Goal: Information Seeking & Learning: Learn about a topic

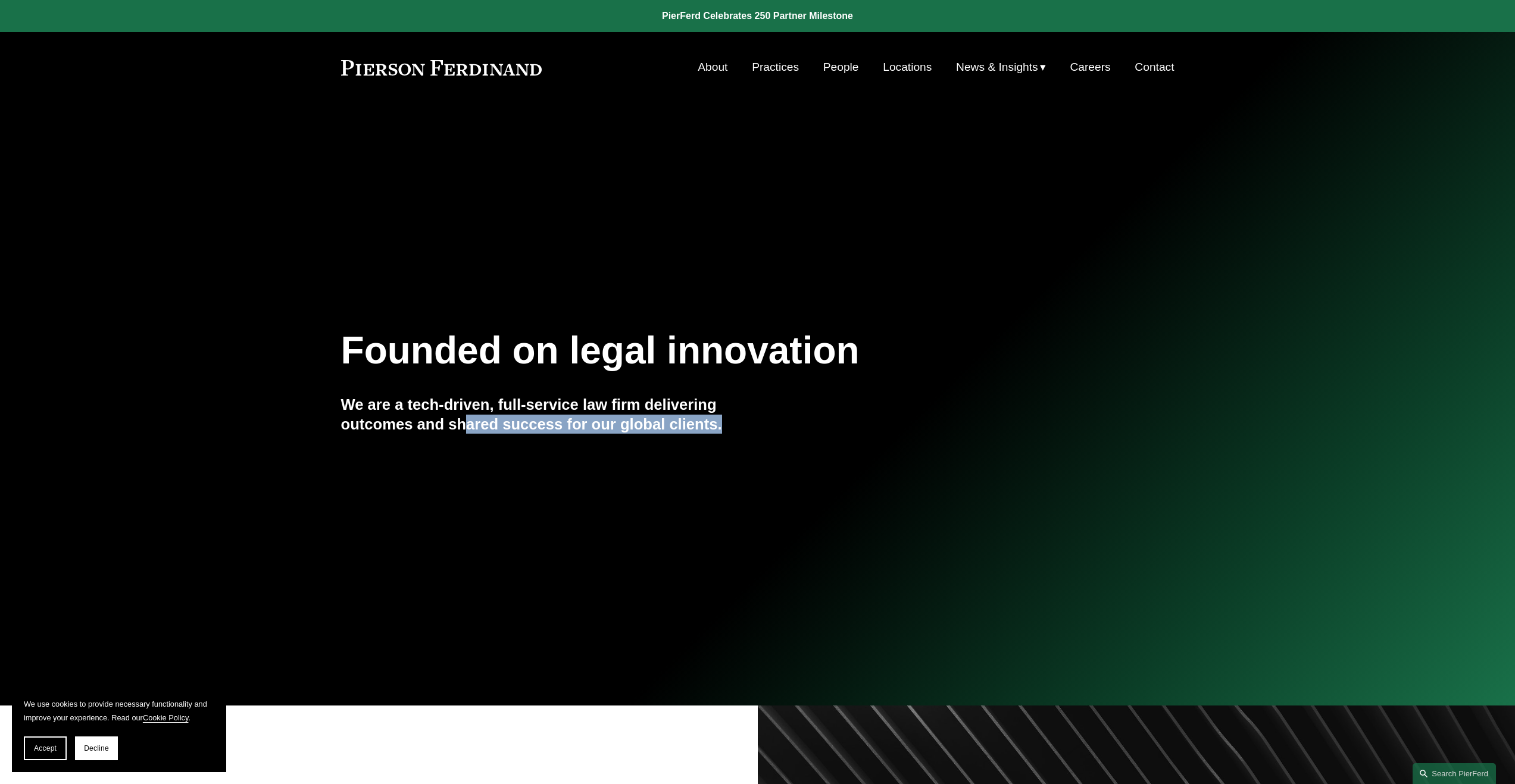
drag, startPoint x: 468, startPoint y: 421, endPoint x: 733, endPoint y: 428, distance: 265.1
click at [733, 428] on h4 "We are a tech-driven, full-service law firm delivering outcomes and shared succ…" at bounding box center [549, 414] width 417 height 38
click at [723, 67] on nav "About Practices People Locations News & Insights News Insights Blogs Careers Co…" at bounding box center [936, 67] width 476 height 22
click at [717, 71] on link "About" at bounding box center [712, 67] width 30 height 22
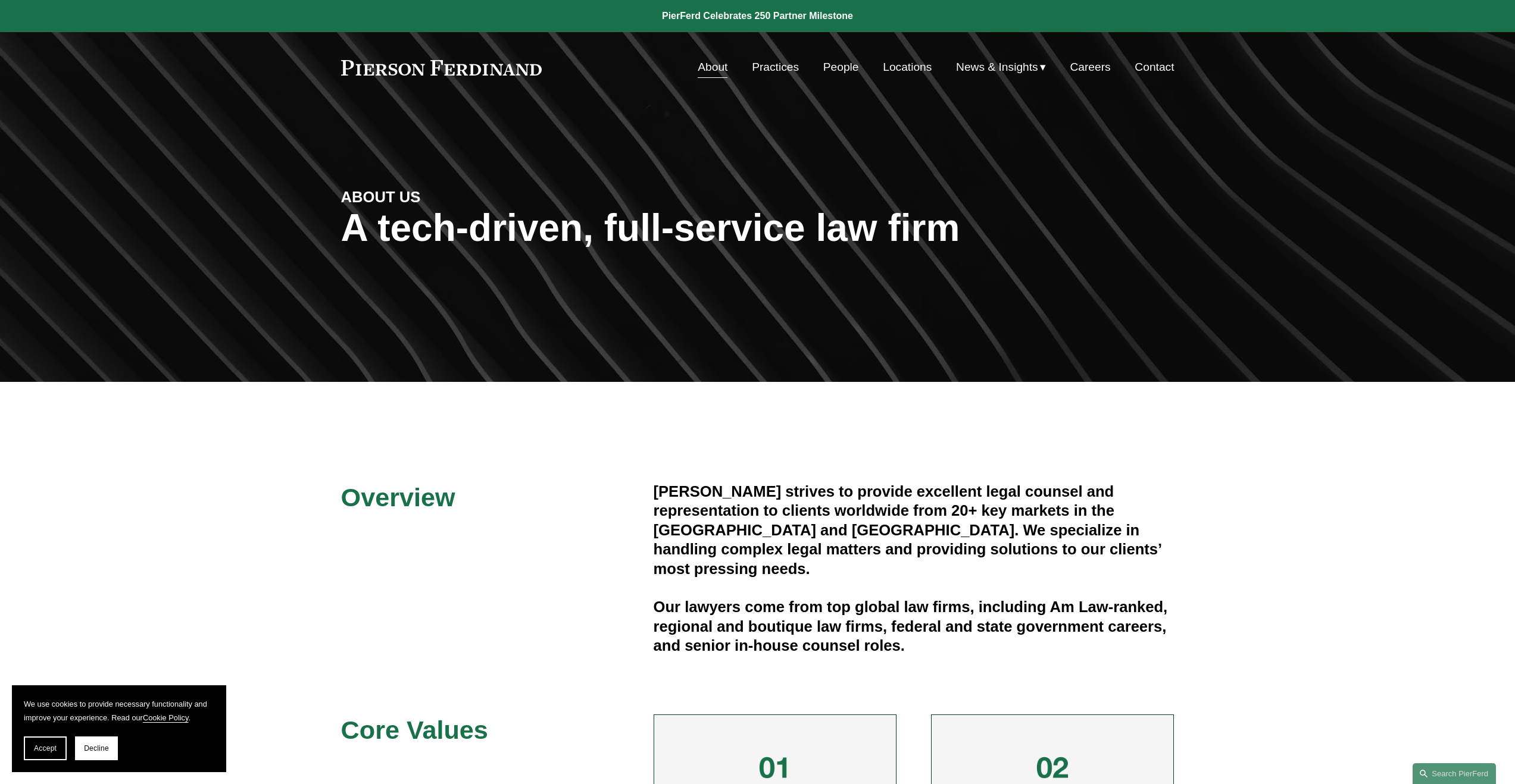
click at [1093, 63] on link "Careers" at bounding box center [1090, 67] width 40 height 22
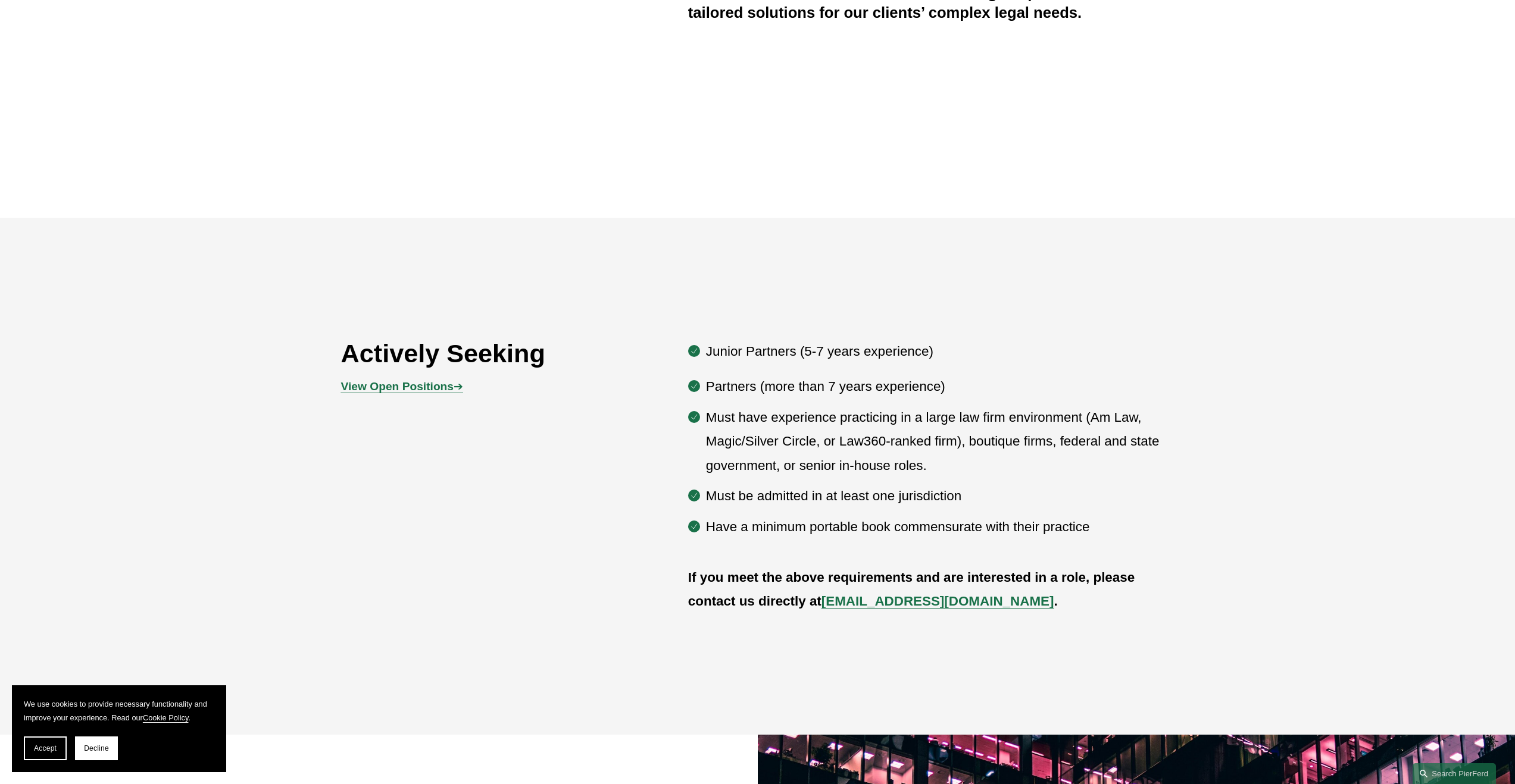
scroll to position [679, 0]
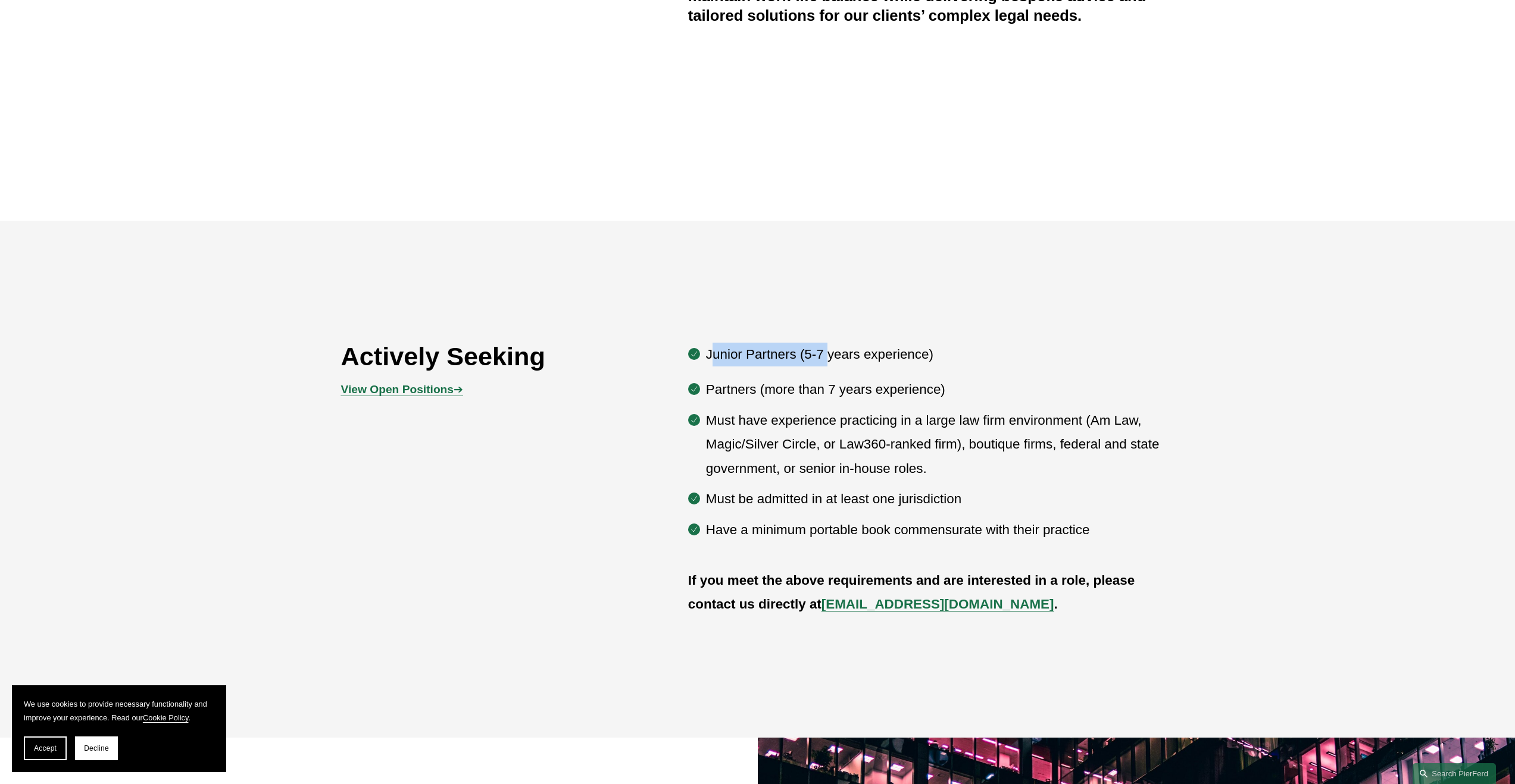
drag, startPoint x: 712, startPoint y: 352, endPoint x: 830, endPoint y: 352, distance: 118.0
click at [830, 352] on p "Junior Partners (5-7 years experience)" at bounding box center [940, 354] width 468 height 24
drag, startPoint x: 733, startPoint y: 371, endPoint x: 836, endPoint y: 376, distance: 103.1
click at [836, 376] on div "Junior Partners (5-7 years experience) Partners (more than 7 years experience) …" at bounding box center [931, 442] width 486 height 200
click at [806, 396] on p "Partners (more than 7 years experience)" at bounding box center [940, 390] width 468 height 24
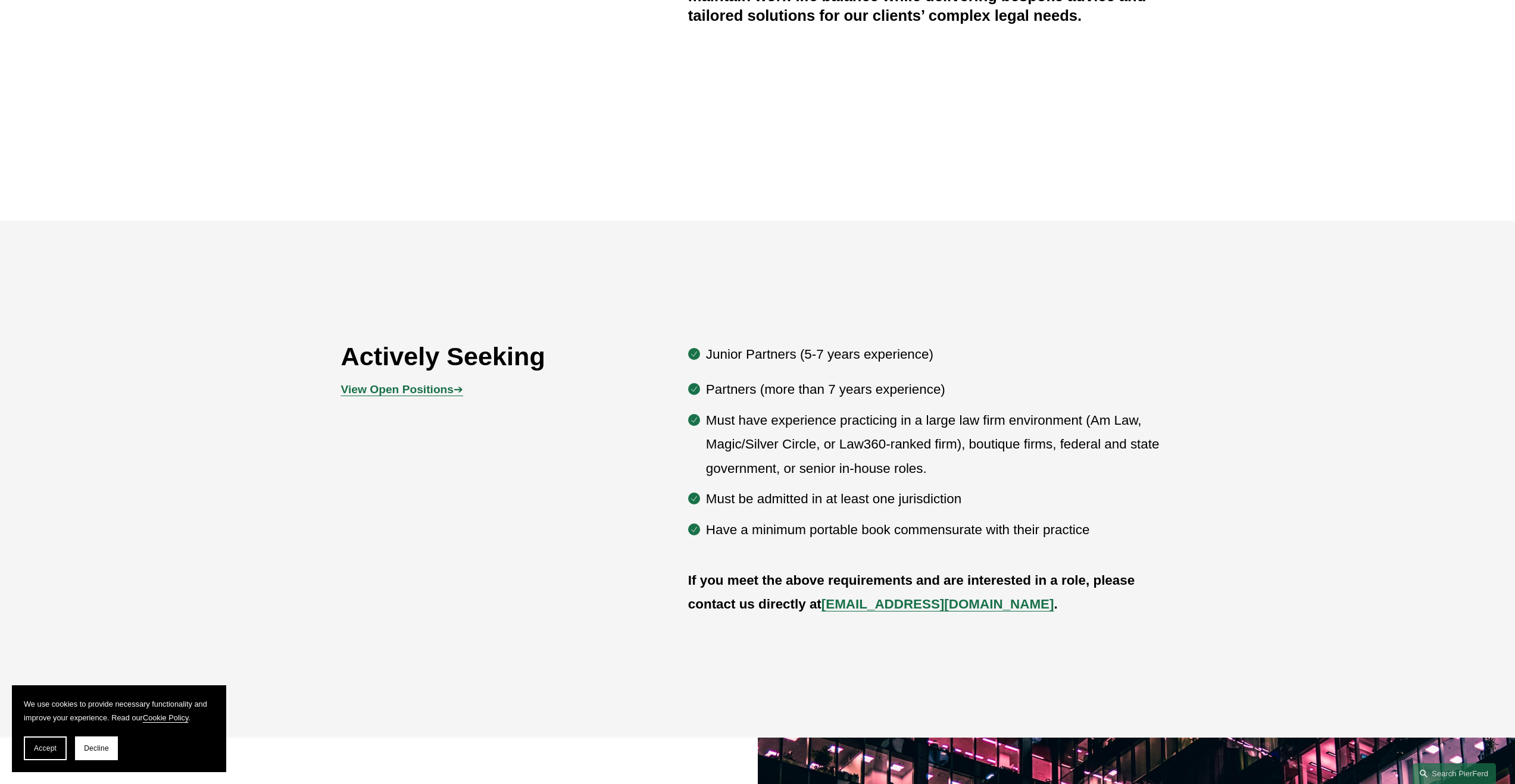
drag, startPoint x: 723, startPoint y: 351, endPoint x: 827, endPoint y: 352, distance: 104.0
click at [827, 352] on p "Junior Partners (5-7 years experience)" at bounding box center [940, 354] width 468 height 24
drag, startPoint x: 715, startPoint y: 386, endPoint x: 770, endPoint y: 388, distance: 55.0
click at [770, 388] on p "Partners (more than 7 years experience)" at bounding box center [940, 390] width 468 height 24
drag, startPoint x: 715, startPoint y: 422, endPoint x: 1085, endPoint y: 428, distance: 370.0
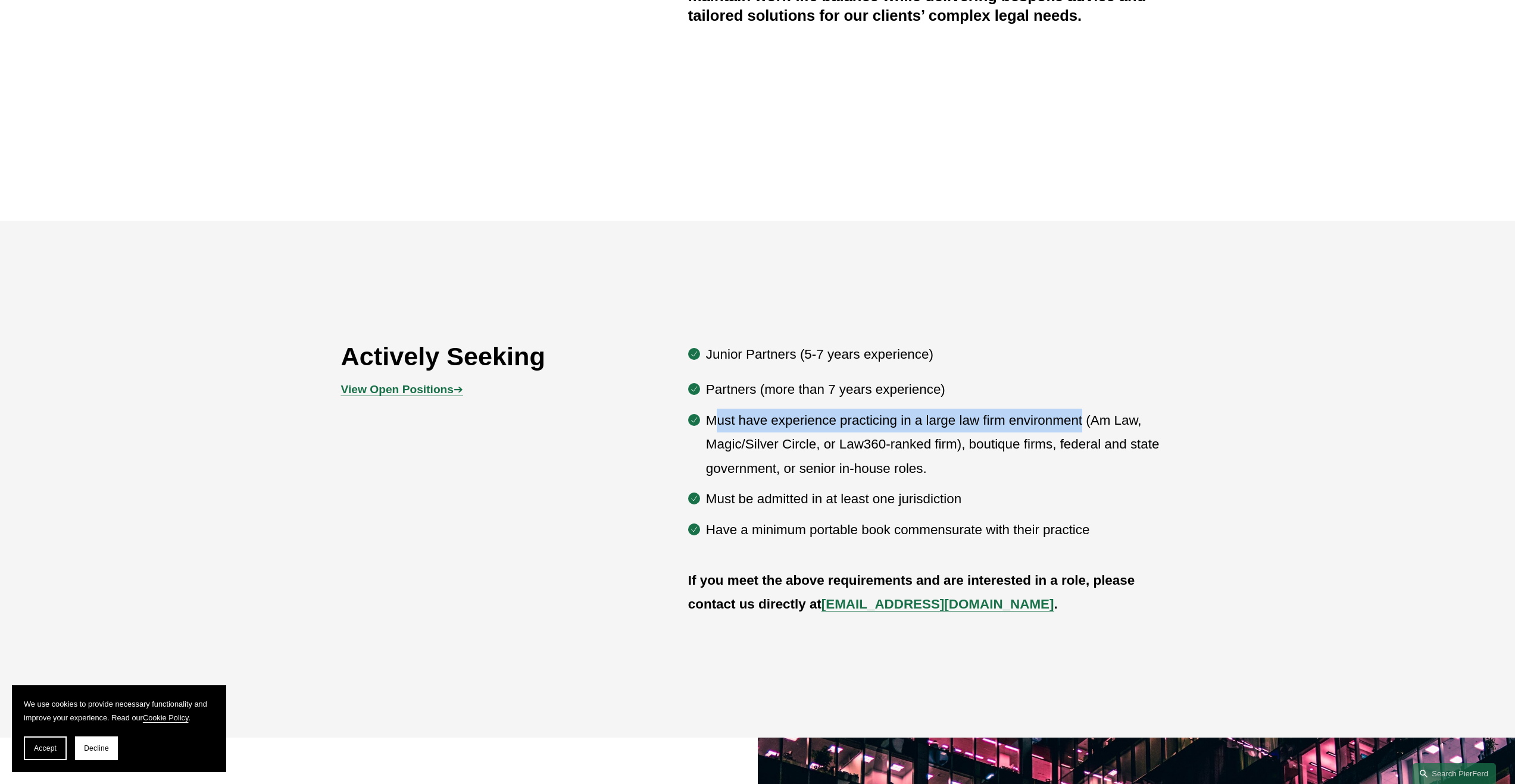
click at [1085, 428] on p "Must have experience practicing in a large law firm environment (Am Law, Magic/…" at bounding box center [940, 445] width 468 height 72
drag, startPoint x: 975, startPoint y: 450, endPoint x: 1136, endPoint y: 437, distance: 161.5
click at [1143, 434] on p "Must have experience practicing in a large law firm environment (Am Law, Magic/…" at bounding box center [940, 445] width 468 height 72
drag, startPoint x: 816, startPoint y: 502, endPoint x: 959, endPoint y: 497, distance: 143.1
click at [962, 495] on p "Must be admitted in at least one jurisdiction" at bounding box center [940, 499] width 468 height 24
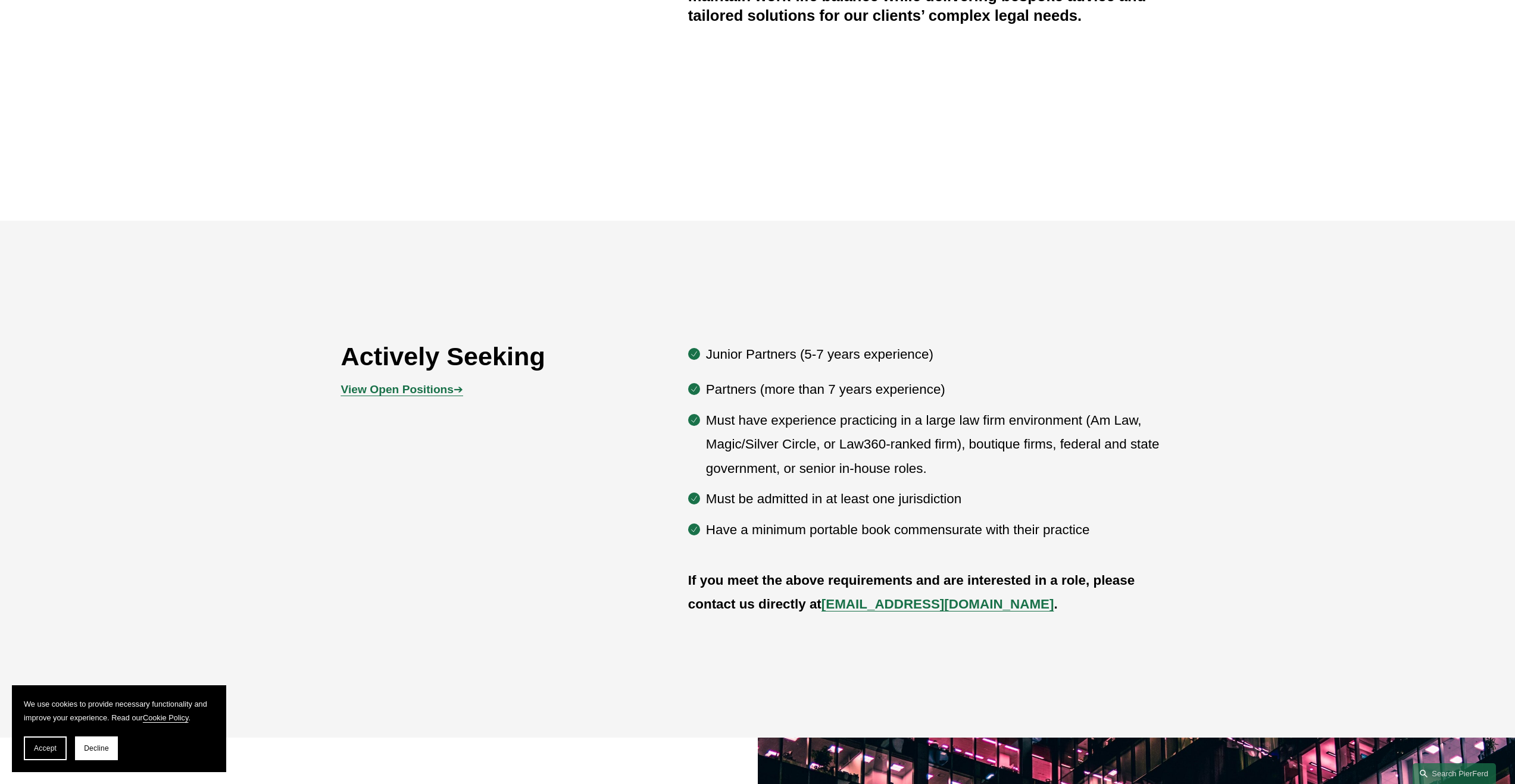
drag, startPoint x: 756, startPoint y: 538, endPoint x: 1003, endPoint y: 530, distance: 247.1
click at [995, 530] on p "Have a minimum portable book commensurate with their practice" at bounding box center [940, 530] width 468 height 24
drag, startPoint x: 1019, startPoint y: 529, endPoint x: 814, endPoint y: 533, distance: 205.0
click at [814, 533] on p "Have a minimum portable book commensurate with their practice" at bounding box center [940, 530] width 468 height 24
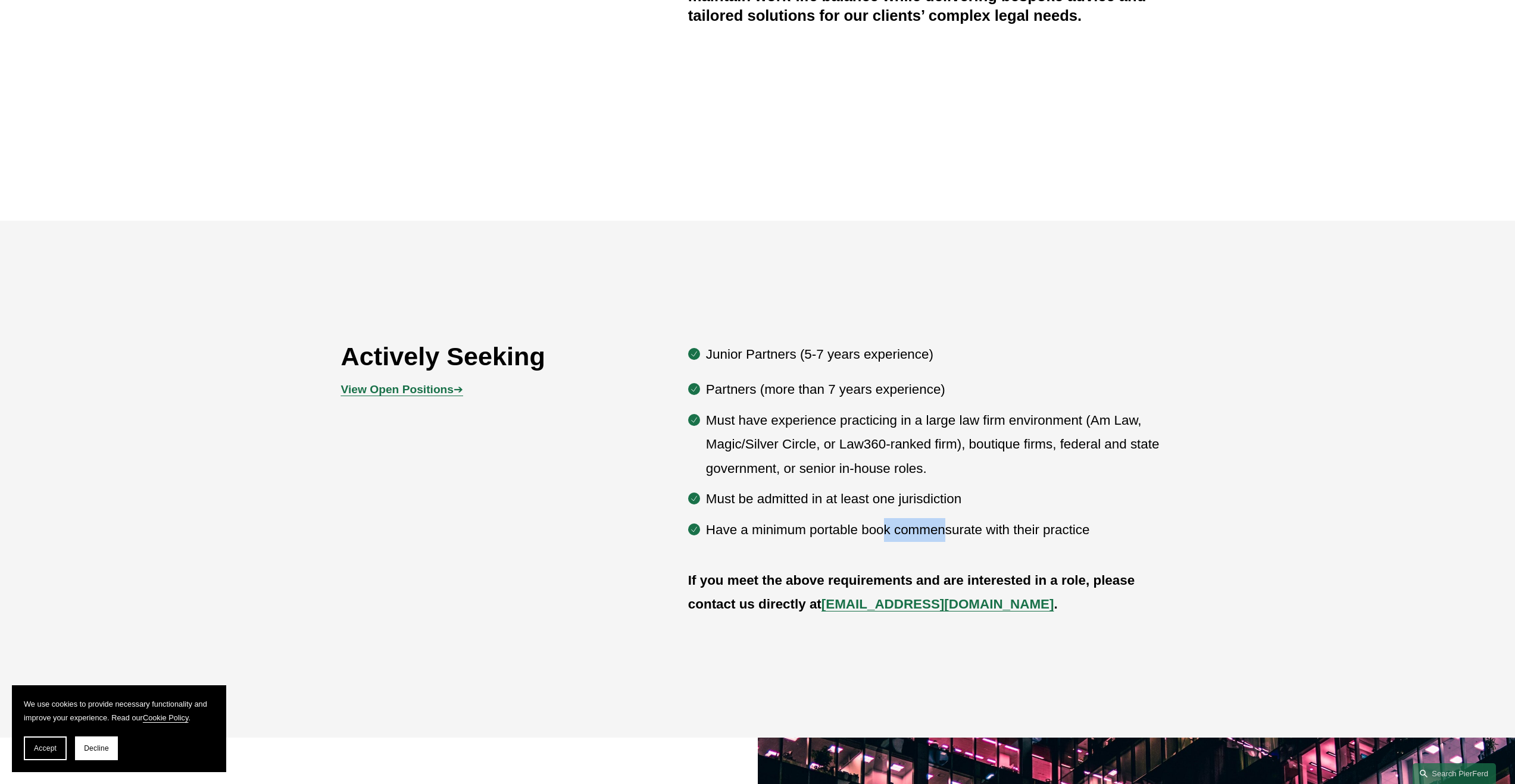
drag, startPoint x: 883, startPoint y: 529, endPoint x: 964, endPoint y: 521, distance: 81.4
click at [950, 528] on p "Have a minimum portable book commensurate with their practice" at bounding box center [940, 530] width 468 height 24
drag, startPoint x: 811, startPoint y: 536, endPoint x: 985, endPoint y: 532, distance: 174.0
click at [985, 532] on p "Have a minimum portable book commensurate with their practice" at bounding box center [940, 530] width 468 height 24
copy p "portable book commensurate"
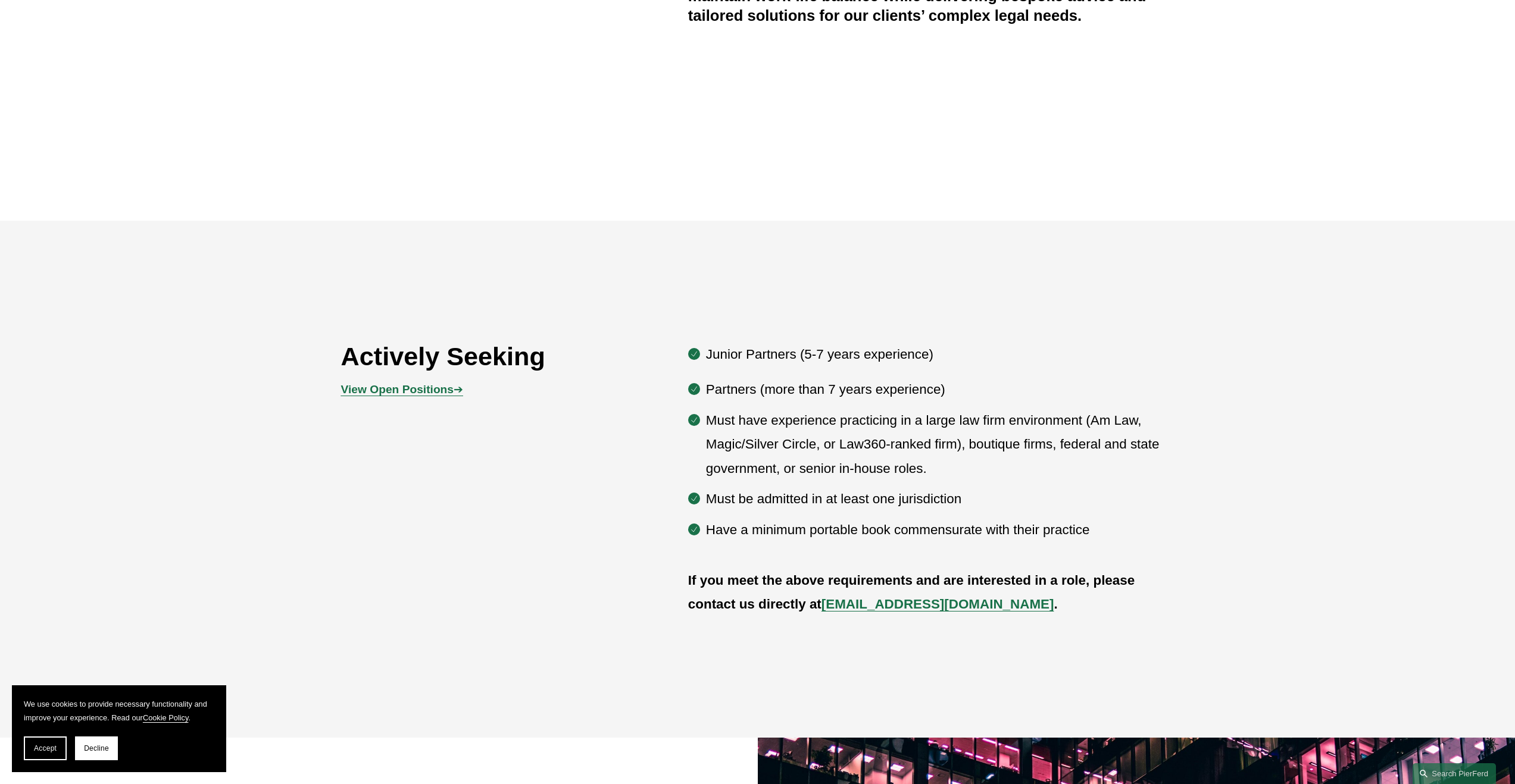
click at [872, 358] on p "Junior Partners (5-7 years experience)" at bounding box center [940, 354] width 468 height 24
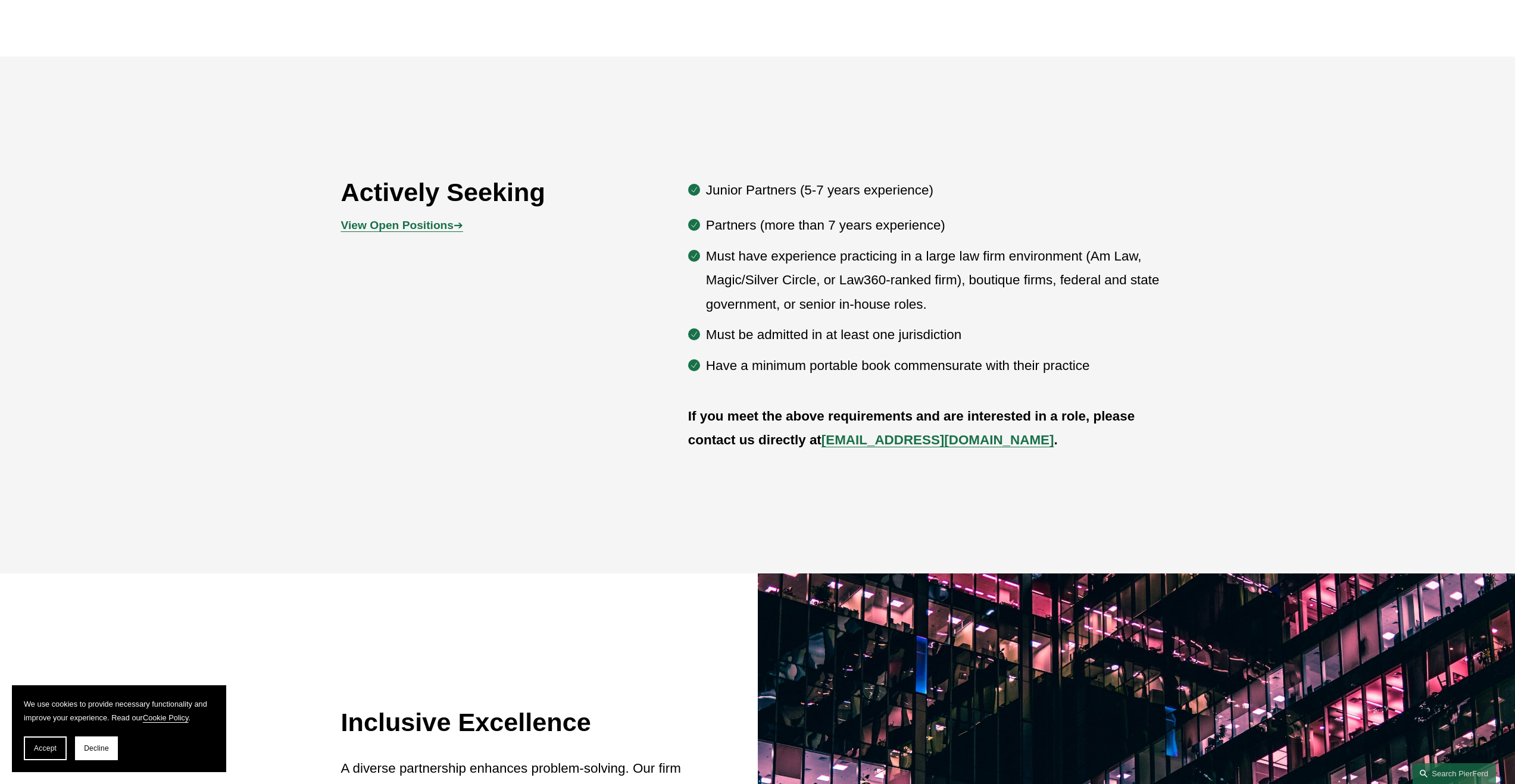
scroll to position [839, 0]
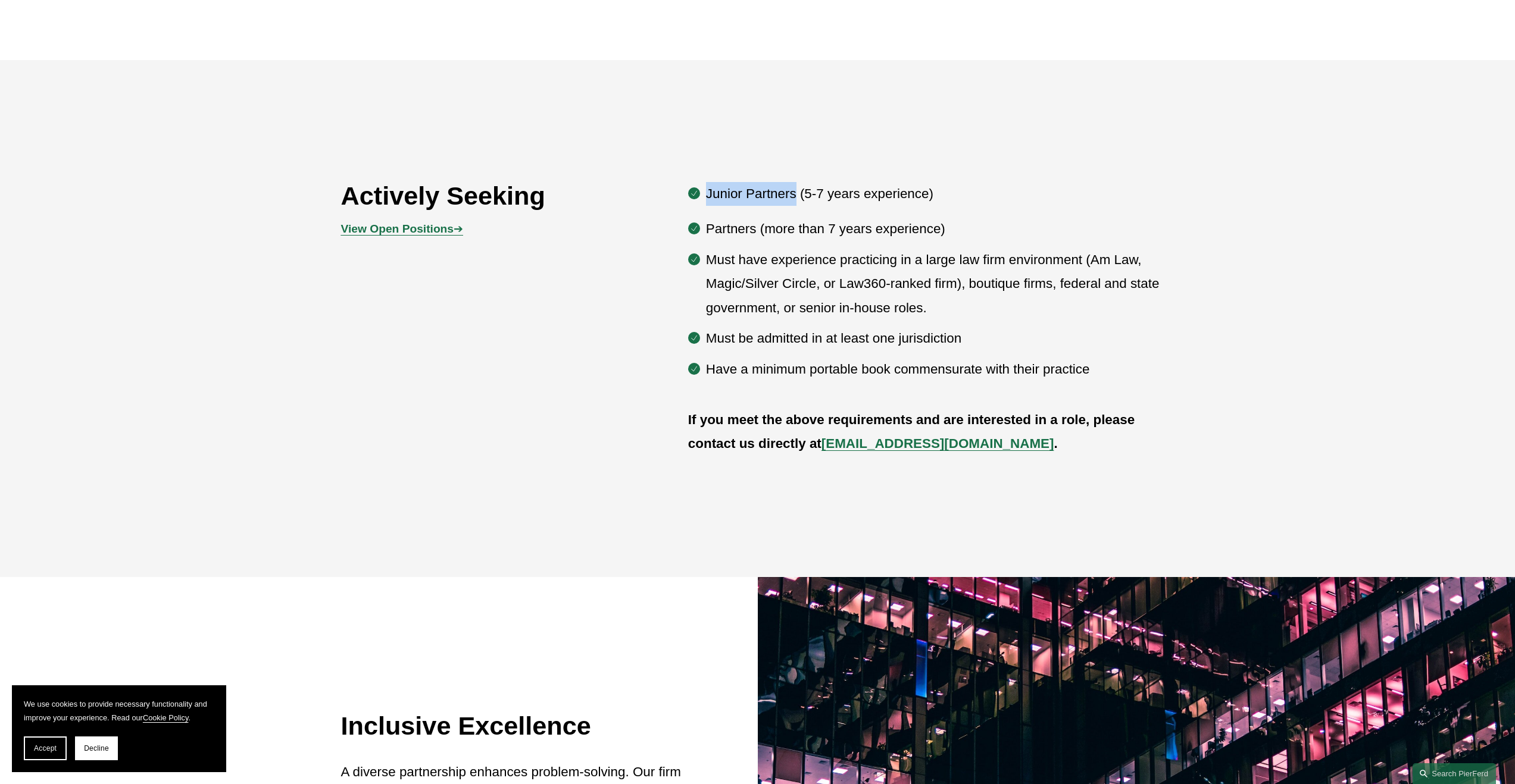
drag, startPoint x: 705, startPoint y: 197, endPoint x: 793, endPoint y: 203, distance: 88.2
click at [797, 198] on ul "Junior Partners (5-7 years experience)" at bounding box center [931, 194] width 486 height 24
drag, startPoint x: 707, startPoint y: 232, endPoint x: 754, endPoint y: 236, distance: 47.2
click at [754, 236] on p "Partners (more than 7 years experience)" at bounding box center [940, 229] width 468 height 24
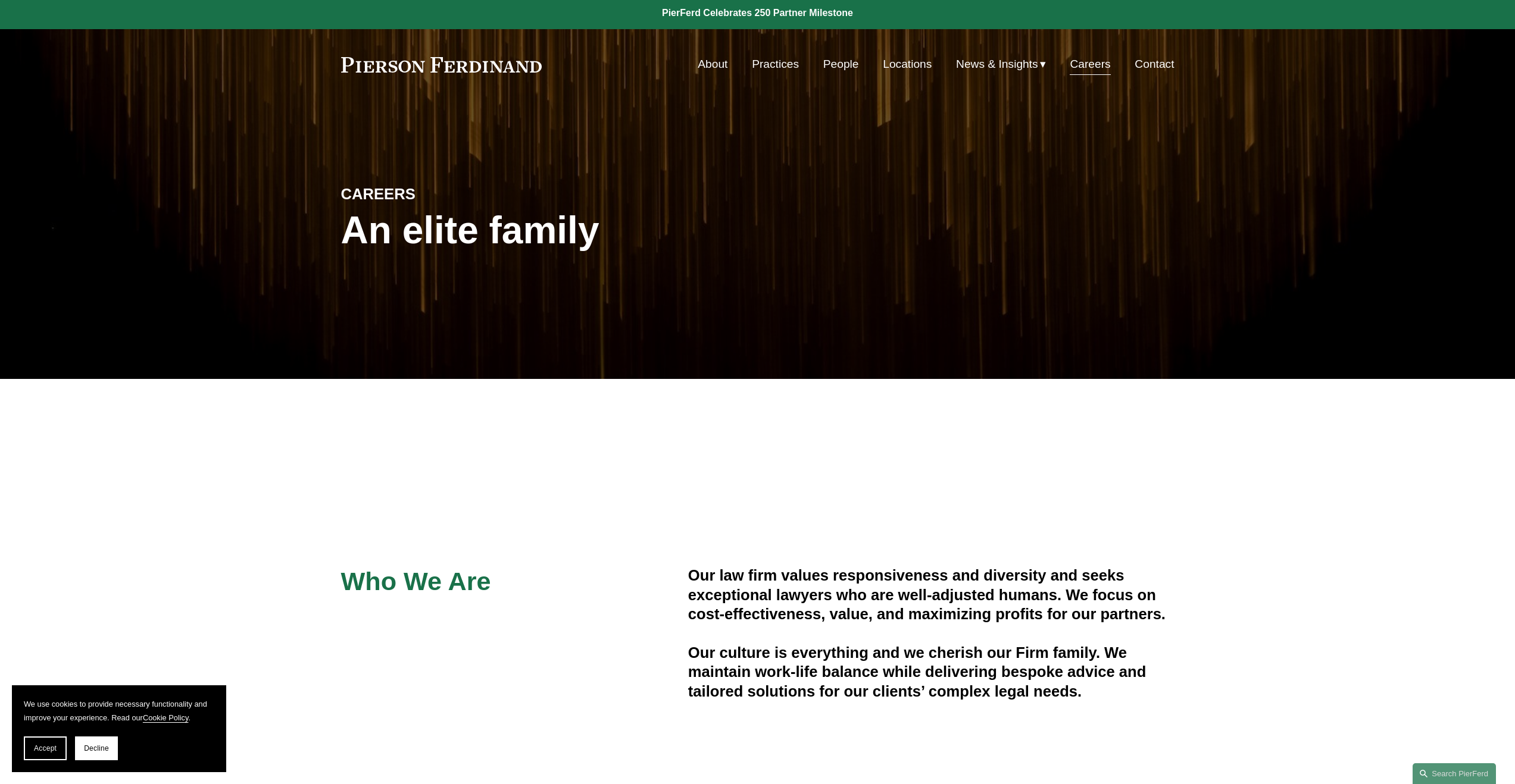
scroll to position [0, 0]
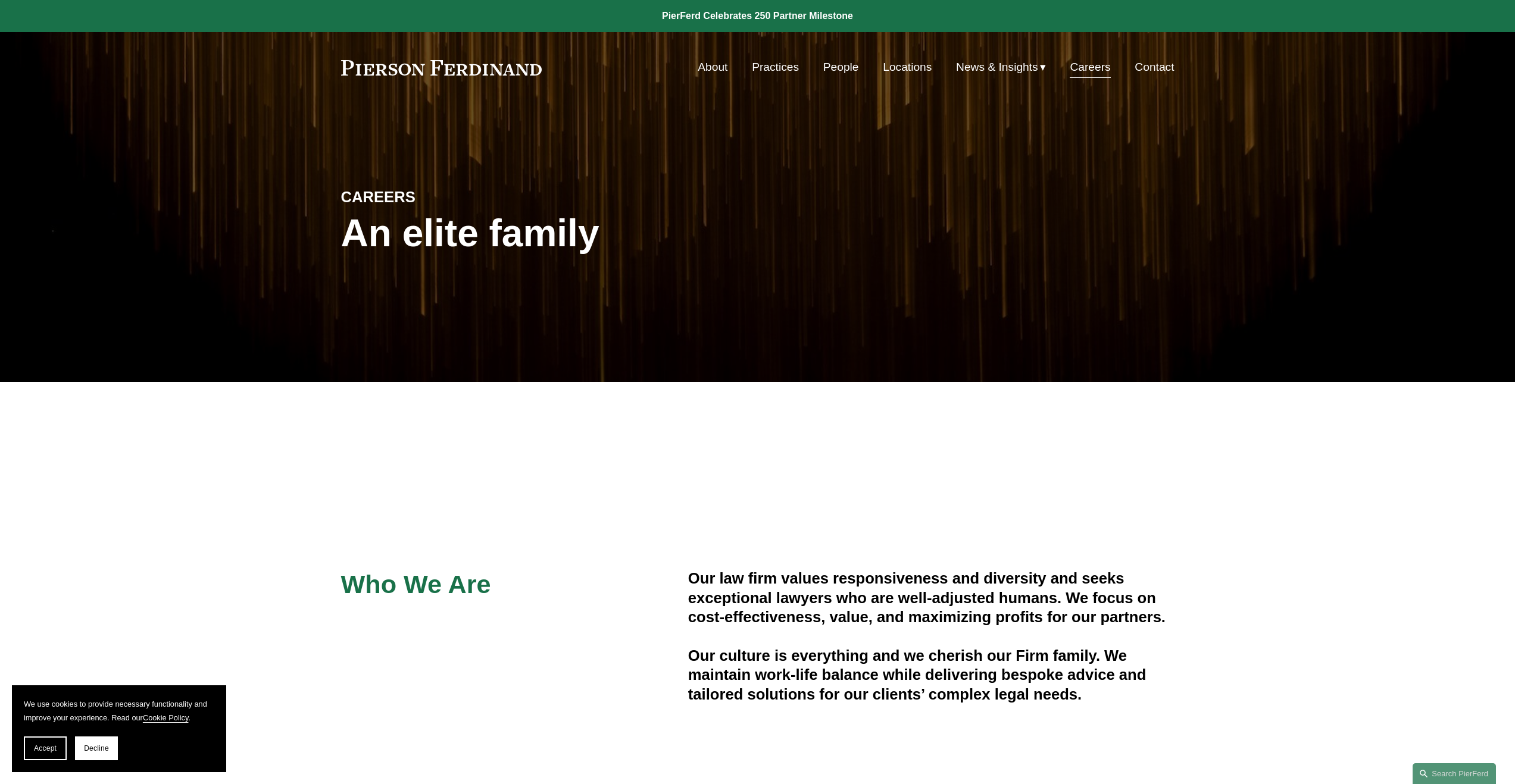
click at [839, 60] on link "People" at bounding box center [841, 67] width 36 height 22
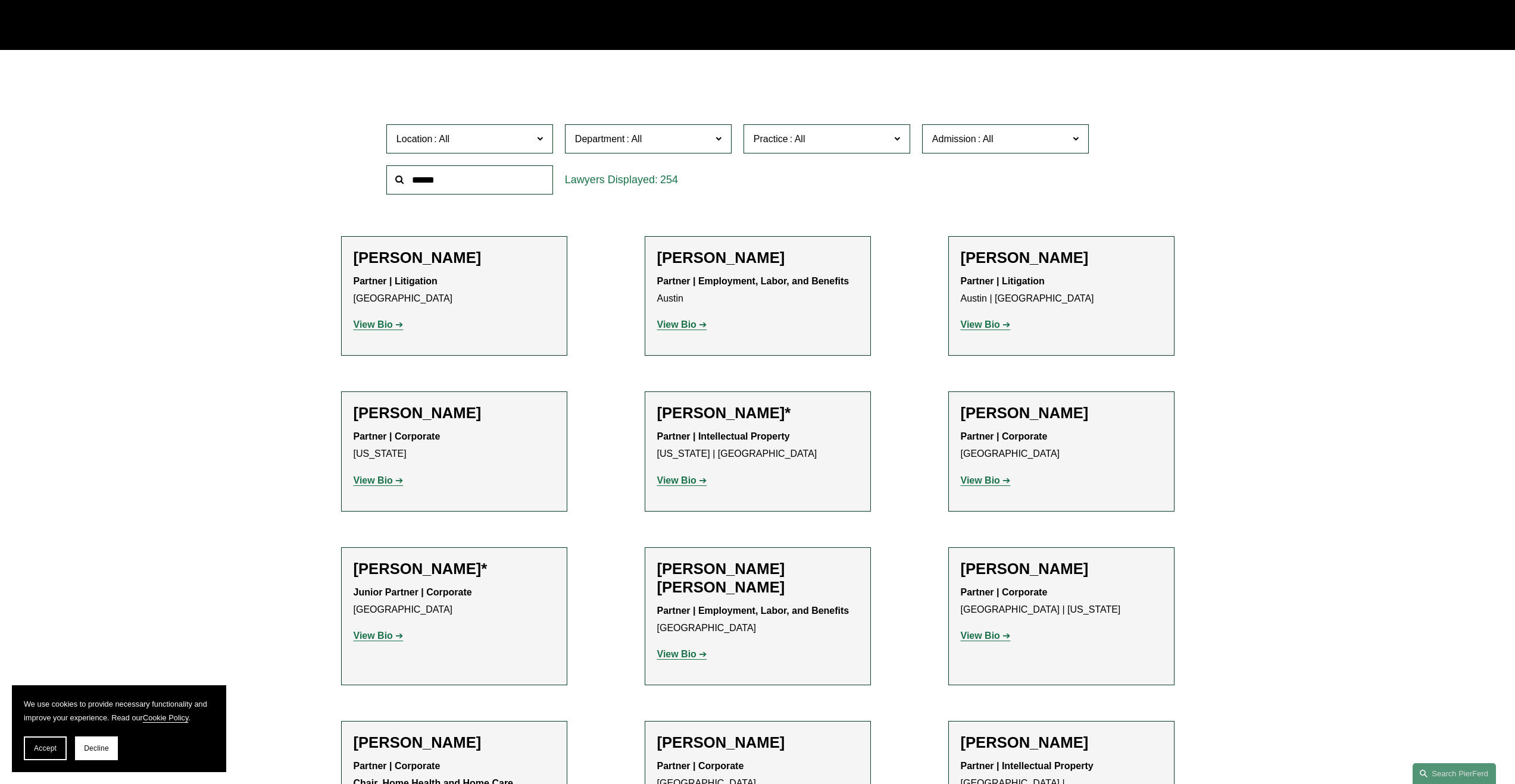
scroll to position [273, 0]
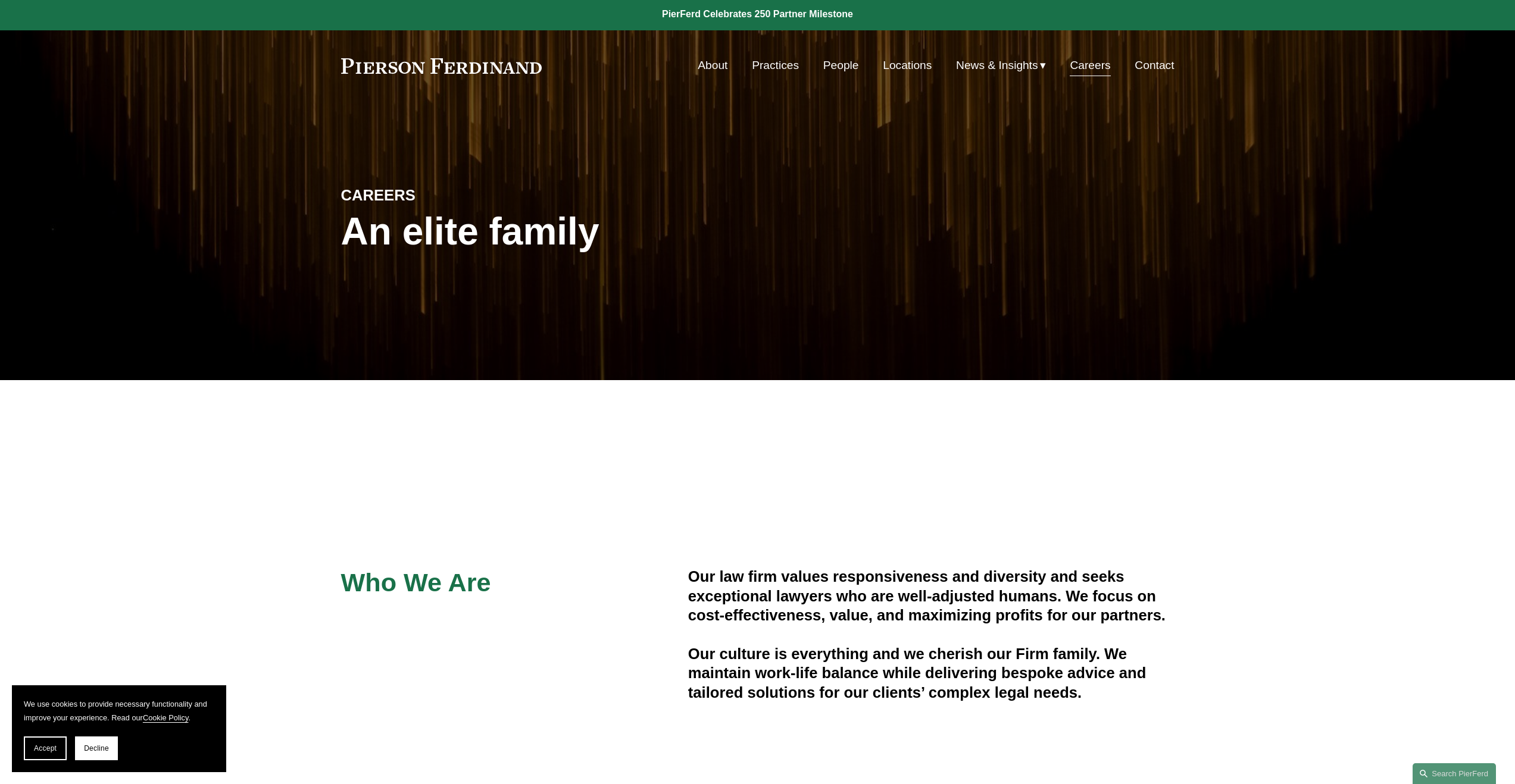
scroll to position [2, 0]
click at [885, 71] on link "Locations" at bounding box center [907, 65] width 49 height 22
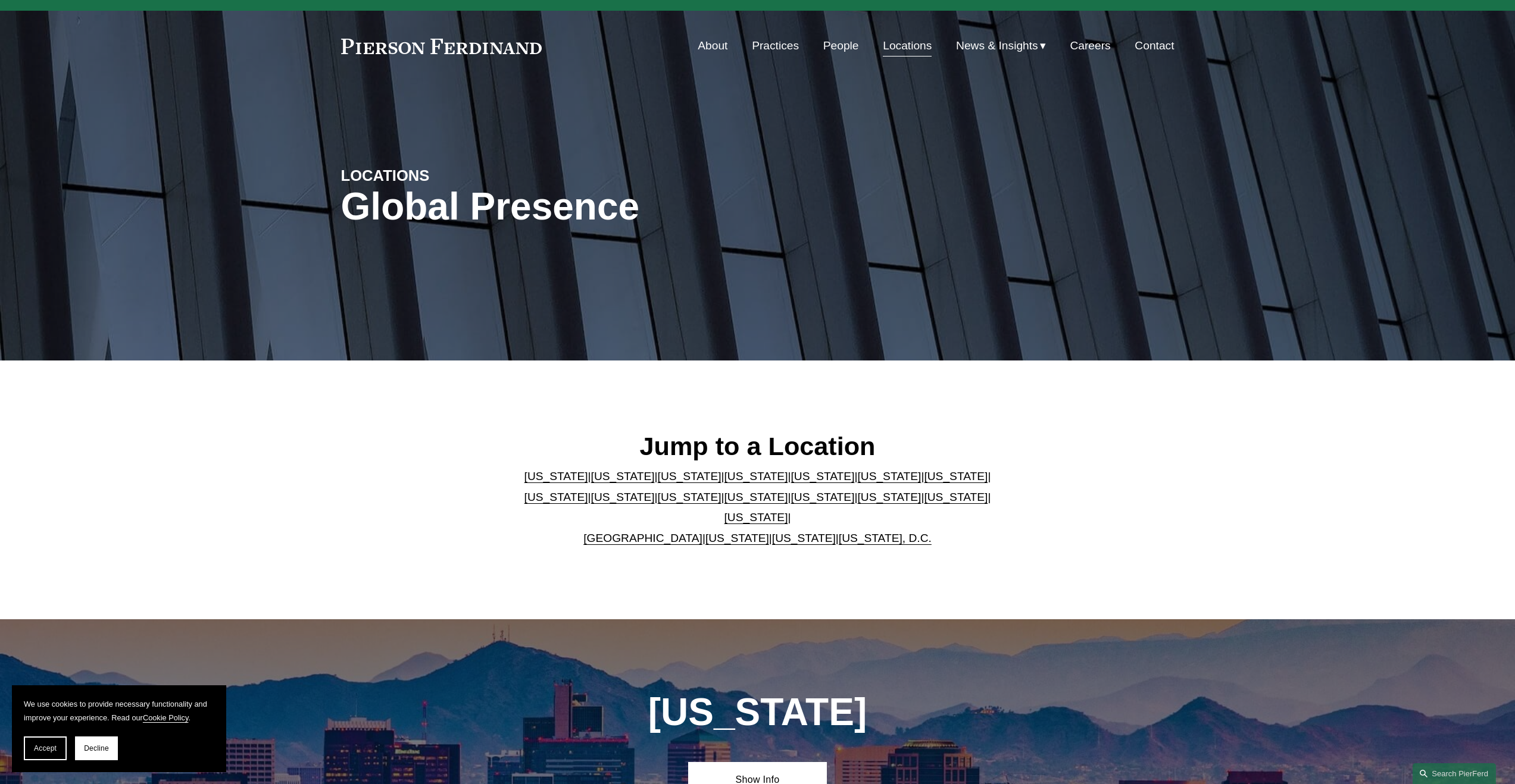
scroll to position [22, 0]
click at [604, 482] on link "California" at bounding box center [622, 476] width 63 height 13
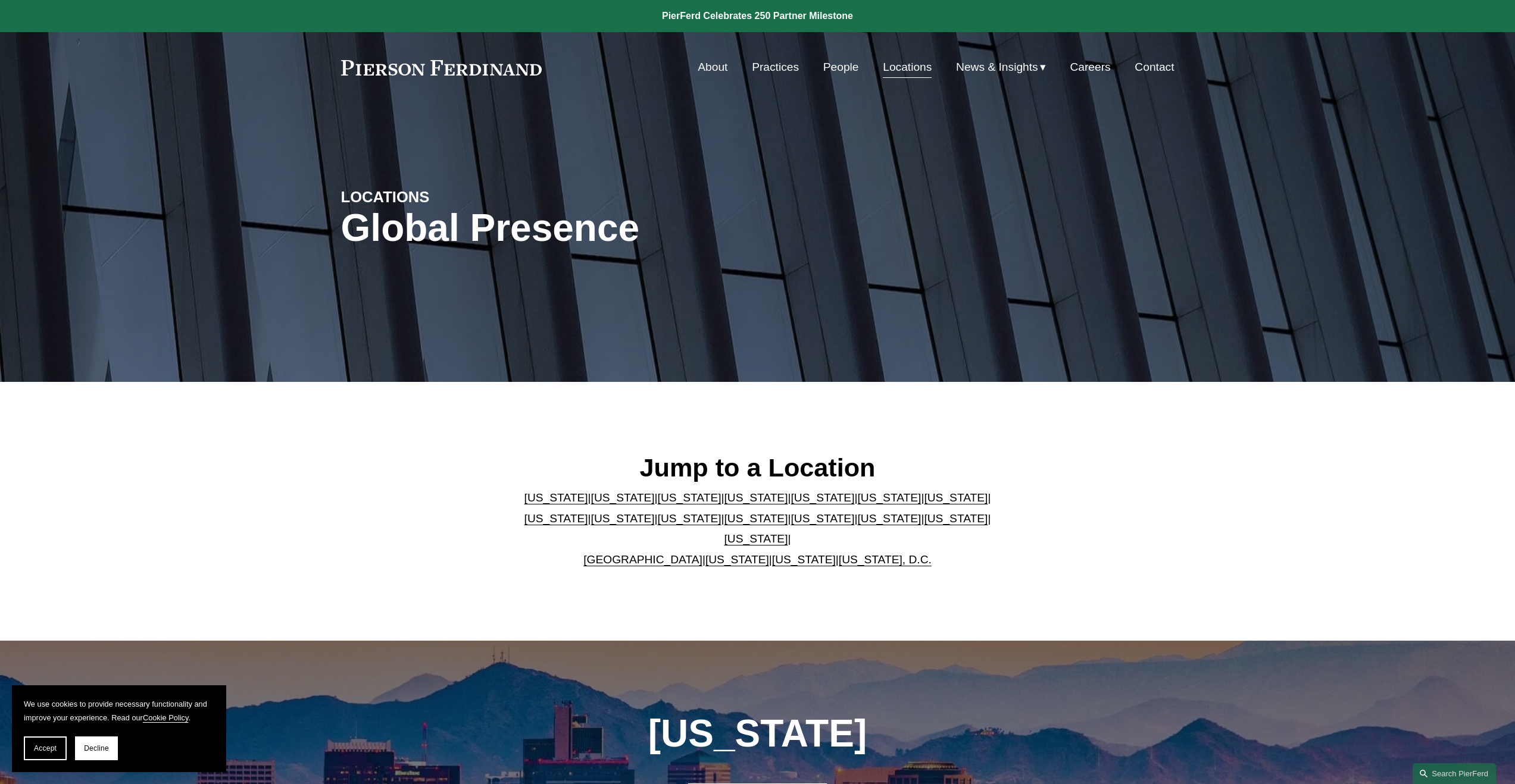
click at [832, 71] on link "People" at bounding box center [841, 67] width 36 height 22
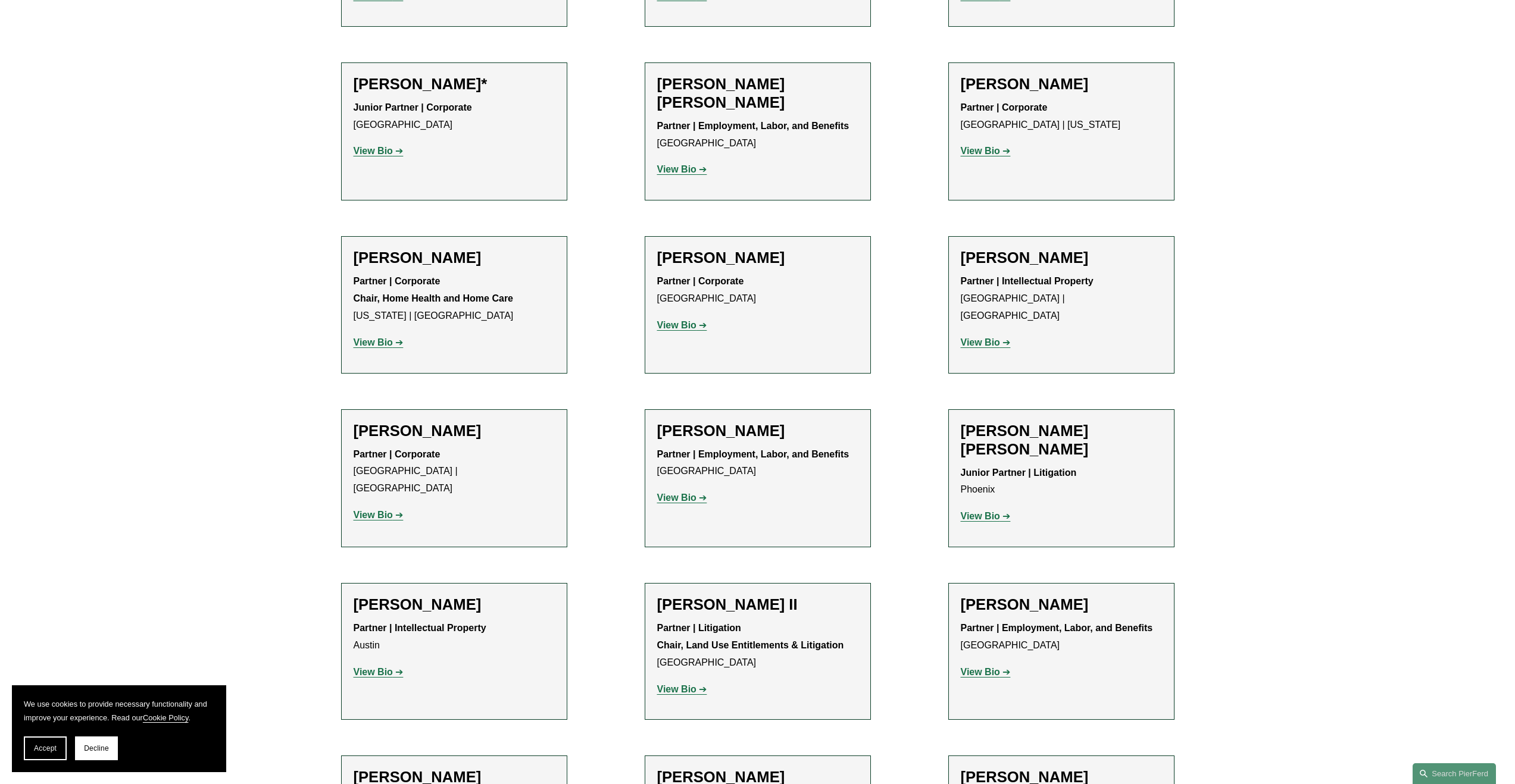
scroll to position [1018, 0]
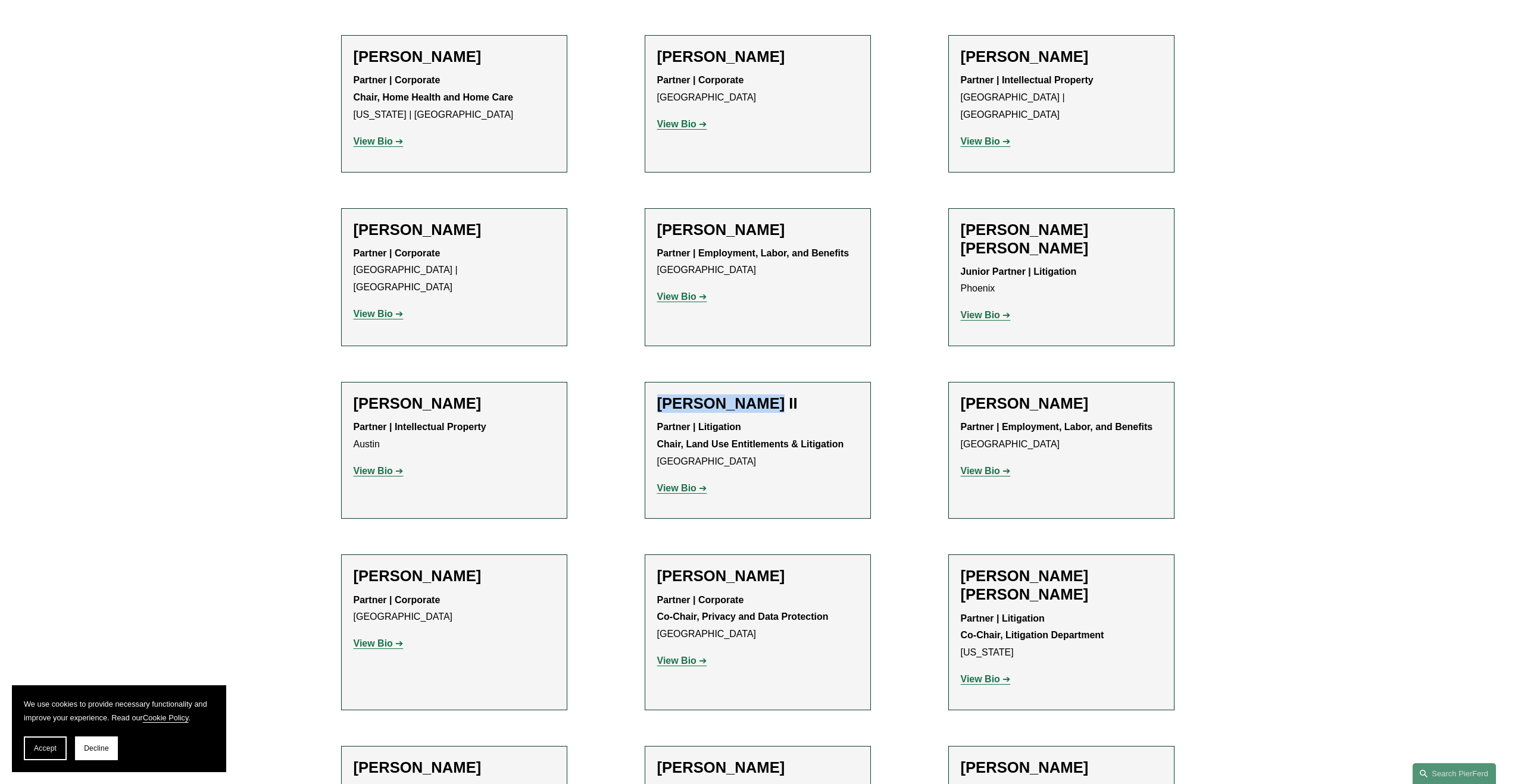
drag, startPoint x: 751, startPoint y: 389, endPoint x: 658, endPoint y: 394, distance: 93.1
click at [658, 394] on h2 "[PERSON_NAME] II" at bounding box center [757, 403] width 201 height 18
copy h2 "[PERSON_NAME] II"
click at [957, 382] on li "[PERSON_NAME] Partner | Employment, Labor, and Benefits Atlanta View Bio Locati…" at bounding box center [1061, 450] width 226 height 137
drag, startPoint x: 664, startPoint y: 412, endPoint x: 844, endPoint y: 423, distance: 180.3
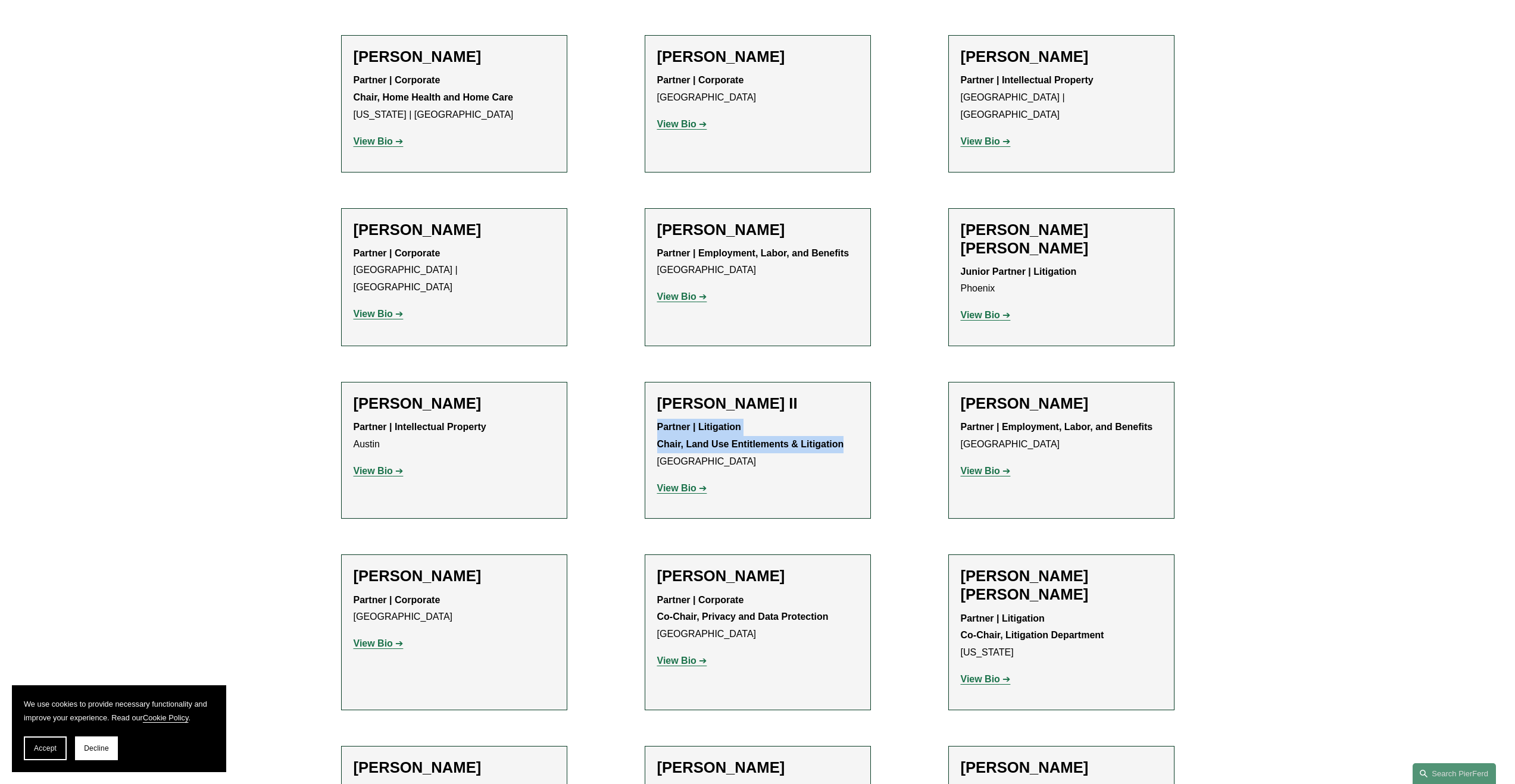
click at [844, 423] on p "Partner | Litigation Chair, Land Use Entitlements & Litigation [GEOGRAPHIC_DATA]" at bounding box center [757, 444] width 201 height 51
copy strong "Partner | Litigation Chair, Land Use Entitlements & Litigation"
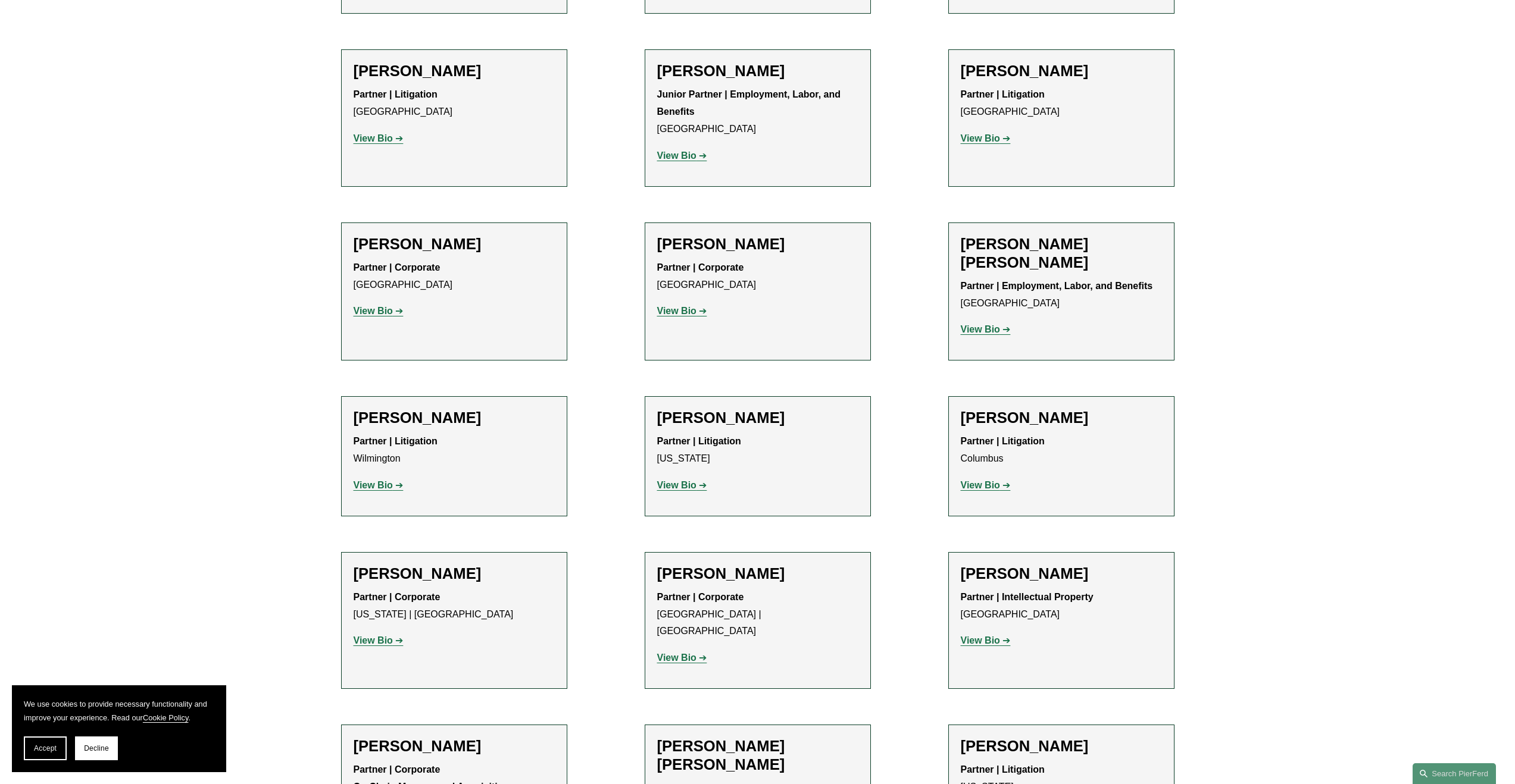
scroll to position [2389, 0]
drag, startPoint x: 1076, startPoint y: 184, endPoint x: 961, endPoint y: 188, distance: 115.1
click at [961, 234] on h2 "[PERSON_NAME] [PERSON_NAME]" at bounding box center [1061, 253] width 201 height 37
copy h2 "[PERSON_NAME] [PERSON_NAME]"
click at [783, 476] on p "View Bio" at bounding box center [757, 485] width 201 height 18
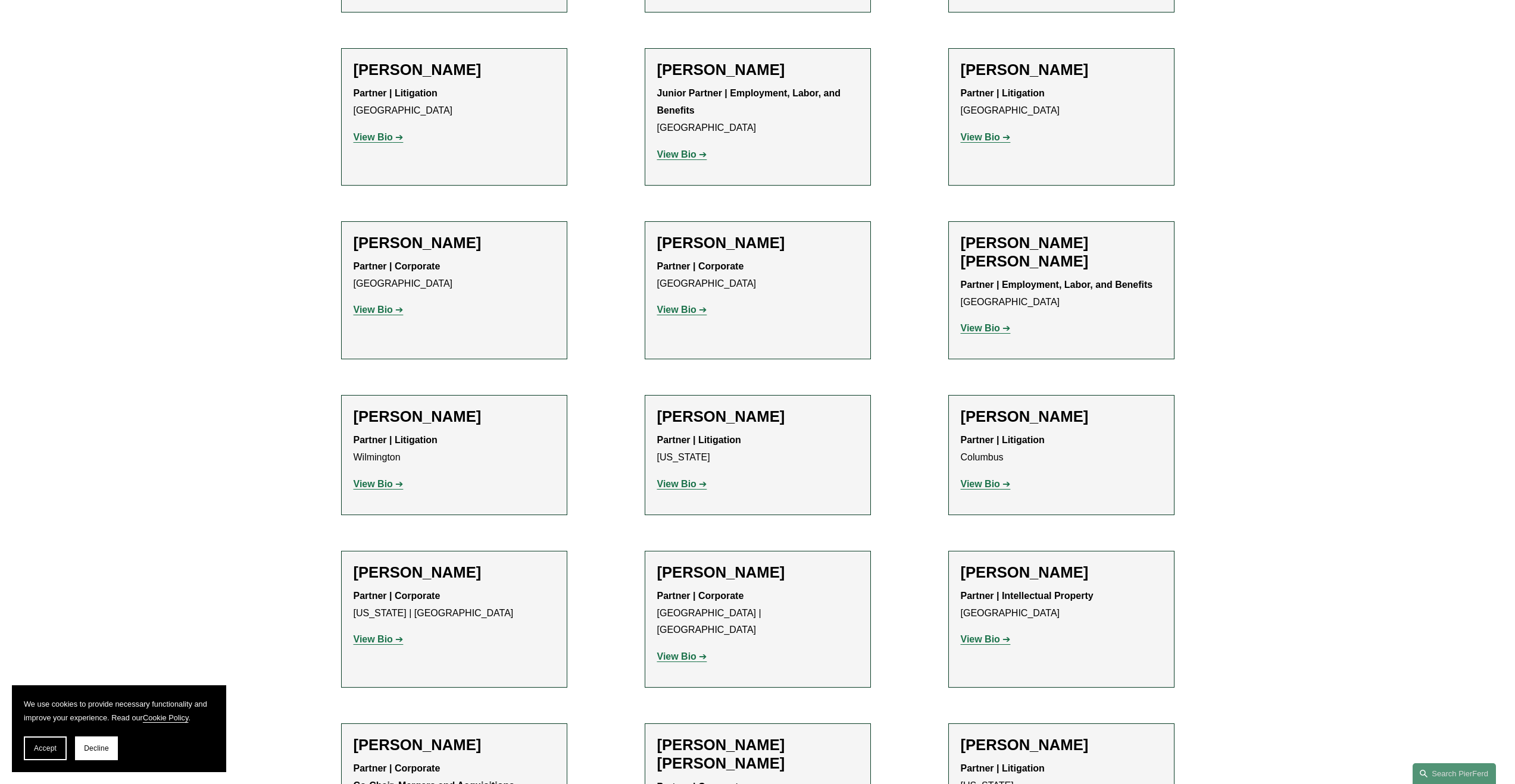
click at [1067, 440] on li "[PERSON_NAME] Partner | Litigation Columbus View Bio Location: [GEOGRAPHIC_DATA…" at bounding box center [1061, 455] width 226 height 120
click at [1033, 277] on p "Partner | Employment, Labor, and Benefits [GEOGRAPHIC_DATA]" at bounding box center [1061, 293] width 201 height 34
drag, startPoint x: 1025, startPoint y: 227, endPoint x: 1037, endPoint y: 220, distance: 13.9
click at [1024, 277] on p "Partner | Employment, Labor, and Benefits [GEOGRAPHIC_DATA]" at bounding box center [1061, 293] width 201 height 34
drag, startPoint x: 1156, startPoint y: 208, endPoint x: 954, endPoint y: 213, distance: 202.1
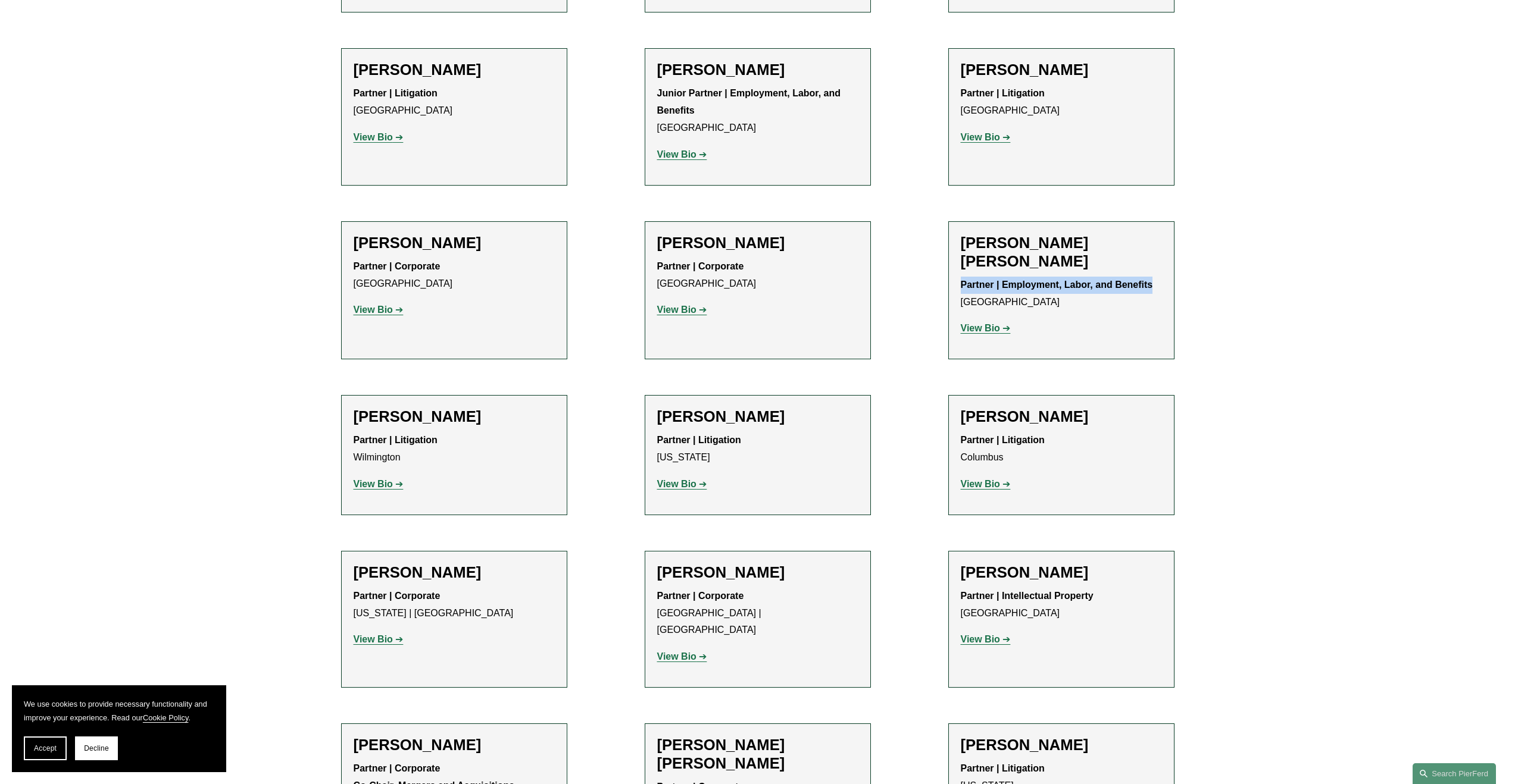
click at [954, 221] on li "[PERSON_NAME] [PERSON_NAME] Partner | Employment, Labor, and Benefits [GEOGRAPH…" at bounding box center [1061, 290] width 226 height 139
copy strong "Partner | Employment, Labor, and Benefits"
